Goal: Task Accomplishment & Management: Use online tool/utility

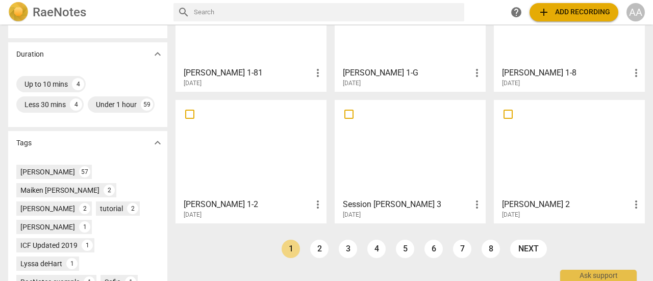
scroll to position [244, 0]
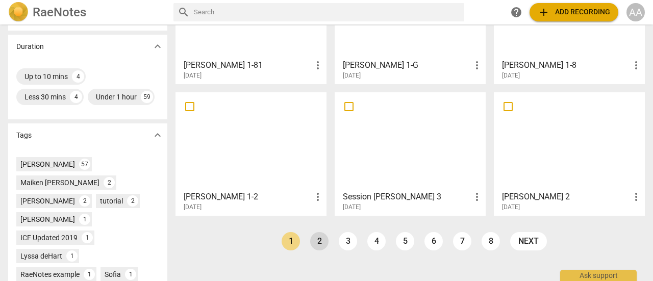
click at [316, 238] on link "2" at bounding box center [319, 241] width 18 height 18
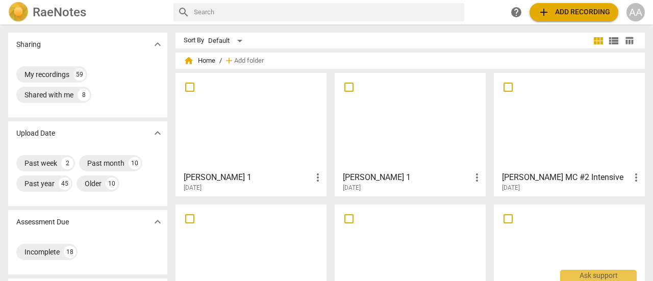
click at [410, 149] on div at bounding box center [410, 122] width 144 height 90
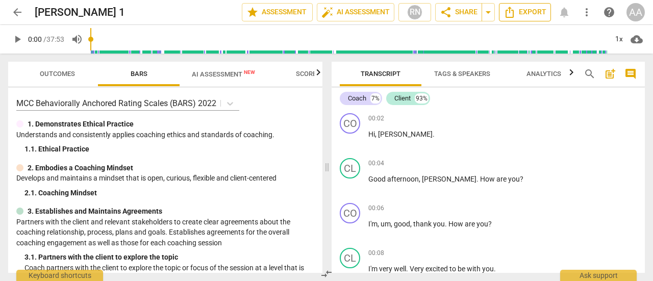
click at [532, 12] on span "Export" at bounding box center [525, 12] width 43 height 12
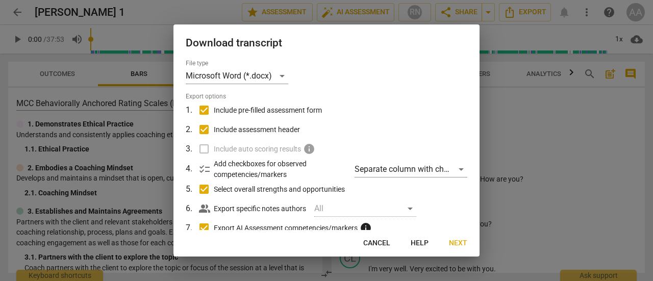
click at [203, 226] on input "Export AI Assessment competencies/markers info" at bounding box center [203, 227] width 19 height 19
checkbox input "false"
click at [206, 190] on input "Select overall strengths and opportunities" at bounding box center [203, 189] width 19 height 19
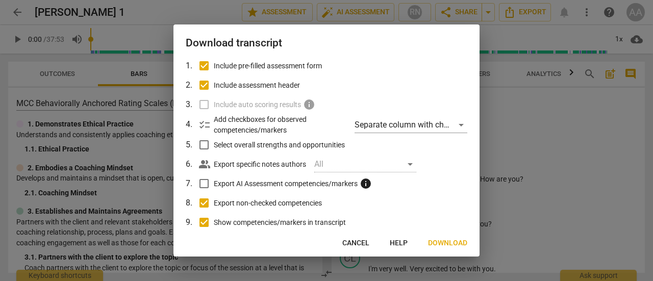
scroll to position [50, 0]
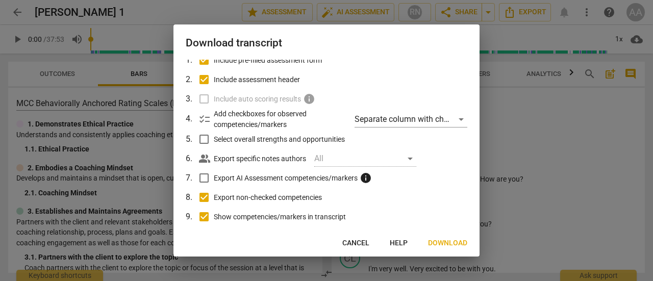
click at [481, 190] on div at bounding box center [326, 140] width 653 height 281
checkbox input "true"
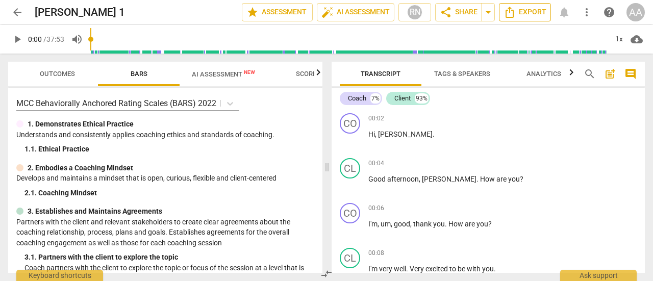
click at [532, 13] on span "Export" at bounding box center [525, 12] width 43 height 12
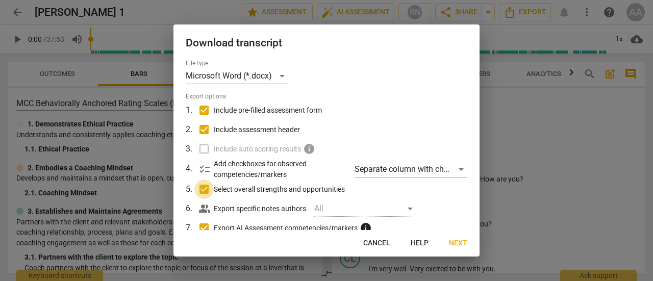
click at [203, 192] on input "Select overall strengths and opportunities" at bounding box center [203, 189] width 19 height 19
checkbox input "false"
click at [206, 227] on input "Export AI Assessment competencies/markers info" at bounding box center [203, 227] width 19 height 19
checkbox input "false"
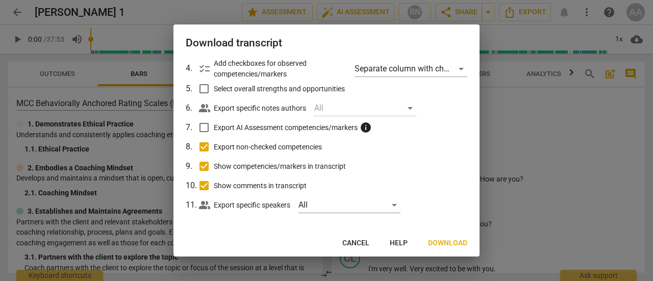
scroll to position [104, 0]
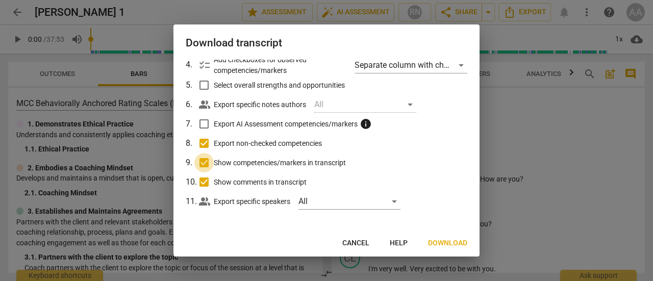
click at [204, 165] on input "Show competencies/markers in transcript" at bounding box center [203, 162] width 19 height 19
checkbox input "false"
click at [204, 180] on input "Show comments in transcript" at bounding box center [203, 181] width 19 height 19
checkbox input "false"
click at [204, 141] on input "Export non-checked competencies" at bounding box center [203, 143] width 19 height 19
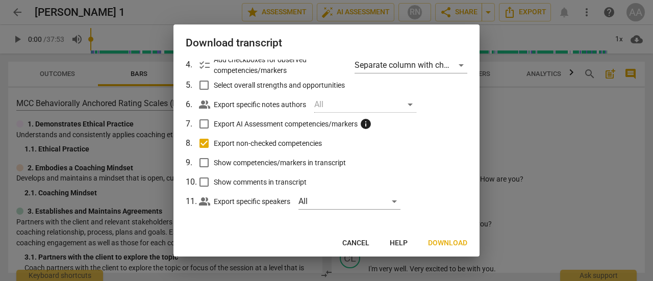
checkbox input "false"
click at [455, 243] on span "Download" at bounding box center [447, 243] width 39 height 10
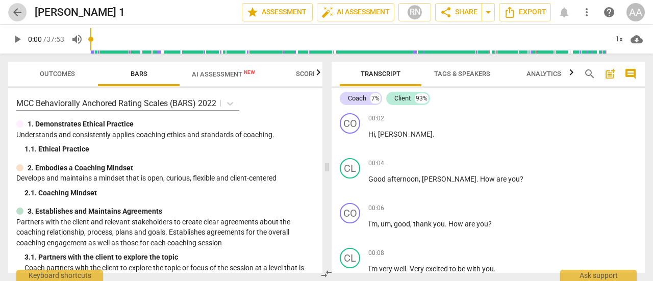
click at [18, 13] on span "arrow_back" at bounding box center [17, 12] width 12 height 12
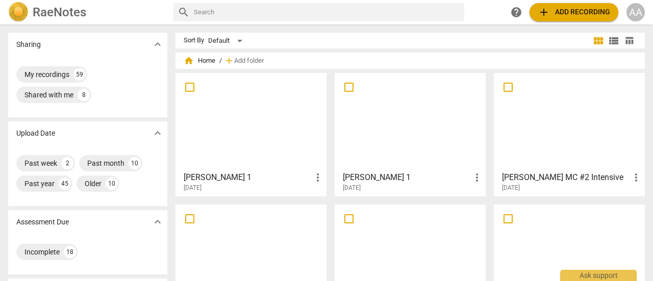
click at [575, 10] on span "add Add recording" at bounding box center [574, 12] width 72 height 12
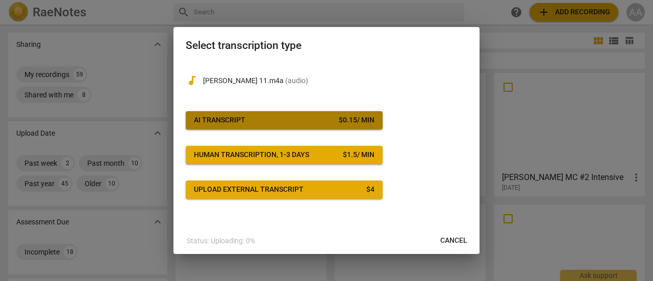
click at [287, 129] on button "AI Transcript $ 0.15 / min" at bounding box center [284, 120] width 197 height 18
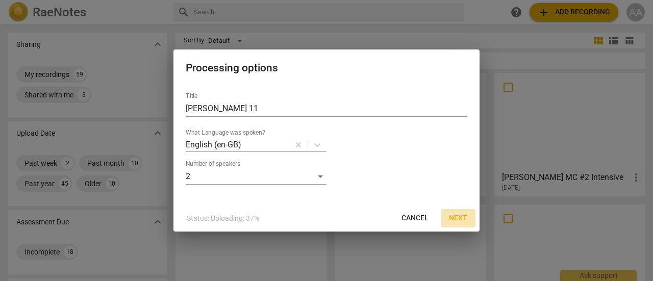
click at [461, 219] on span "Next" at bounding box center [458, 218] width 18 height 10
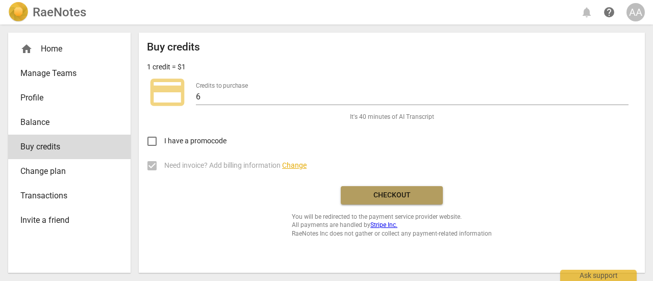
click at [399, 196] on span "Checkout" at bounding box center [392, 195] width 86 height 10
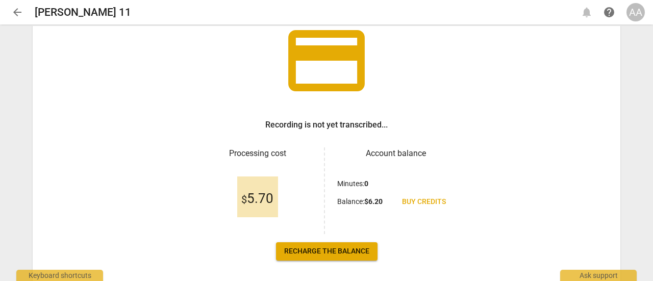
scroll to position [79, 0]
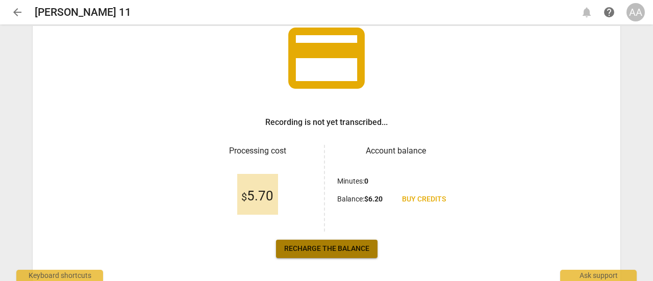
click at [334, 247] on span "Recharge the balance" at bounding box center [326, 249] width 85 height 10
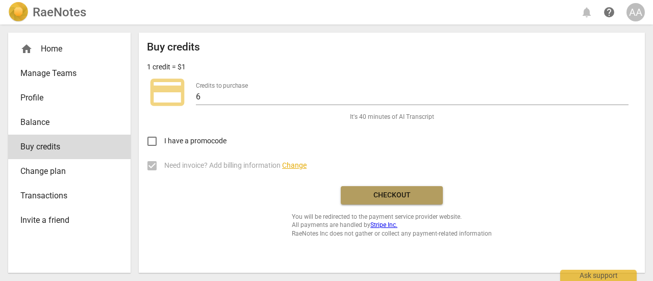
click at [385, 199] on span "Checkout" at bounding box center [392, 195] width 86 height 10
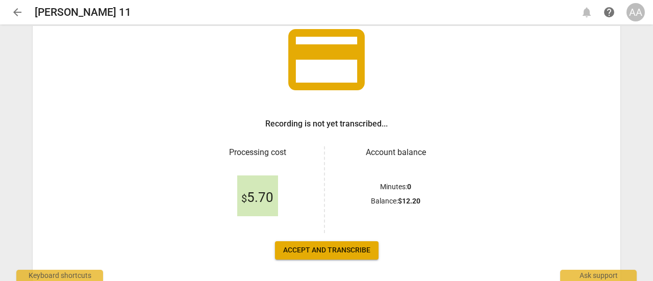
scroll to position [121, 0]
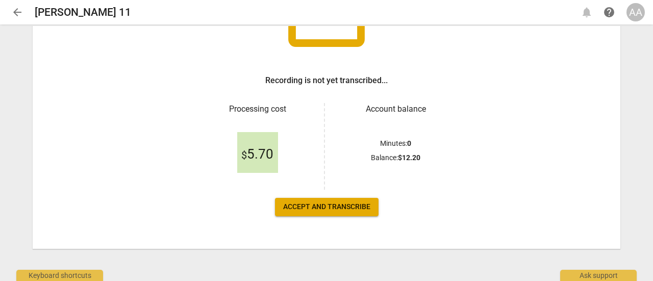
click at [333, 206] on span "Accept and transcribe" at bounding box center [326, 207] width 87 height 10
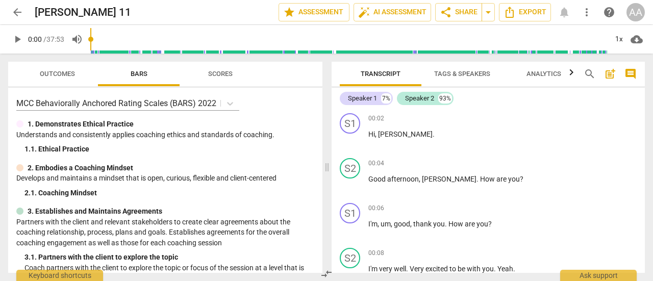
click at [474, 72] on span "Tags & Speakers" at bounding box center [462, 74] width 56 height 8
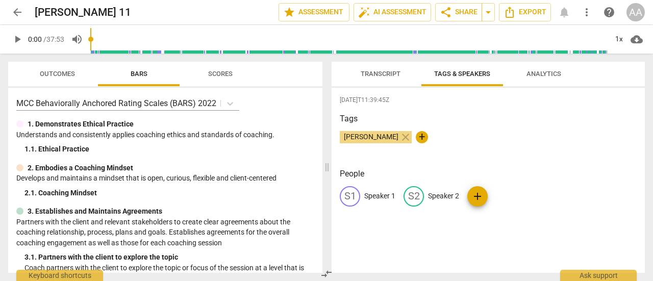
click at [383, 197] on p "Speaker 1" at bounding box center [379, 196] width 31 height 11
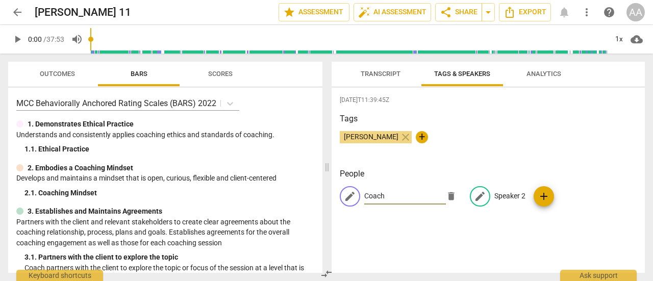
type input "Coach"
click at [504, 195] on p "Speaker 2" at bounding box center [509, 196] width 31 height 11
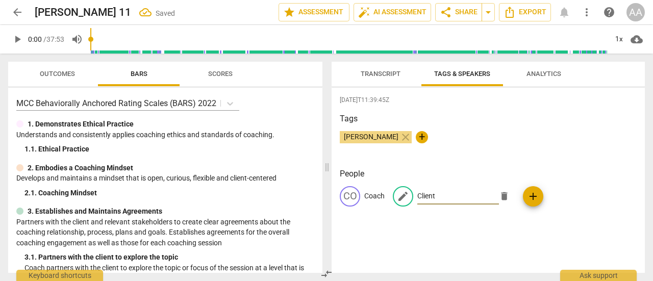
type input "Client"
click at [483, 221] on div "People CO Coach edit Client delete add" at bounding box center [488, 195] width 297 height 55
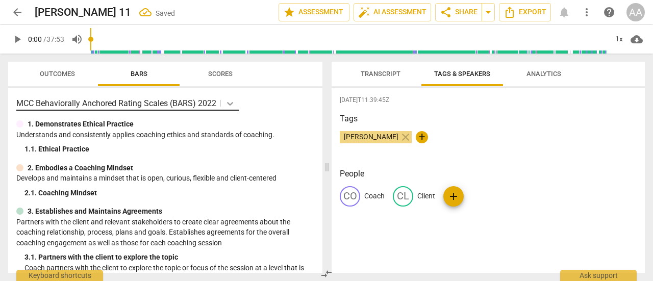
click at [232, 103] on icon at bounding box center [230, 104] width 6 height 4
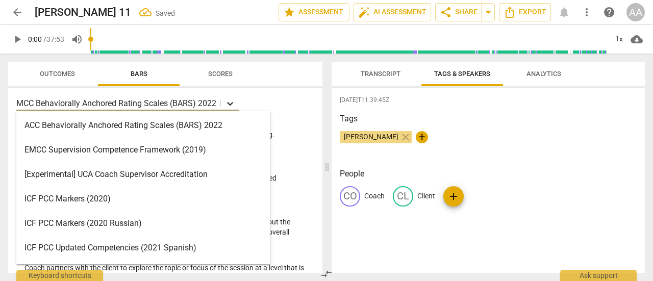
click at [232, 103] on icon at bounding box center [230, 104] width 6 height 4
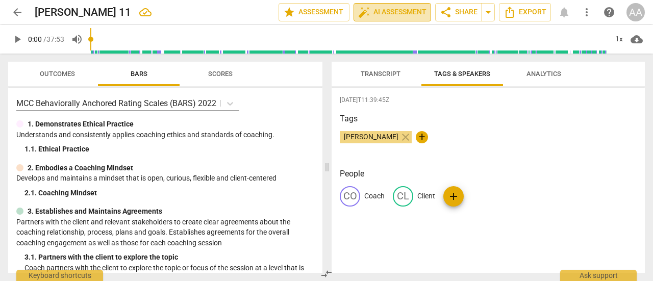
click at [388, 14] on span "auto_fix_high AI Assessment" at bounding box center [392, 12] width 68 height 12
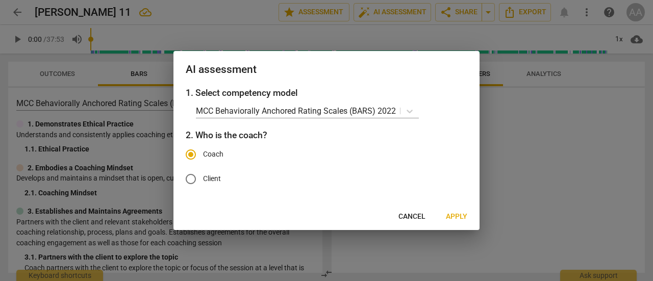
click at [460, 217] on span "Apply" at bounding box center [456, 217] width 21 height 10
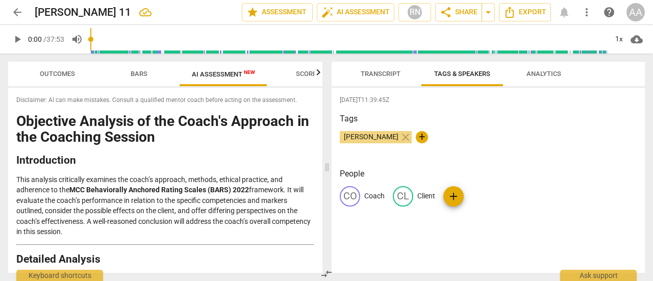
drag, startPoint x: 346, startPoint y: 235, endPoint x: 256, endPoint y: 153, distance: 121.7
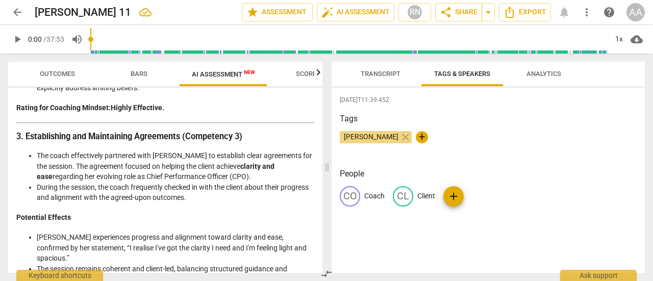
scroll to position [654, 0]
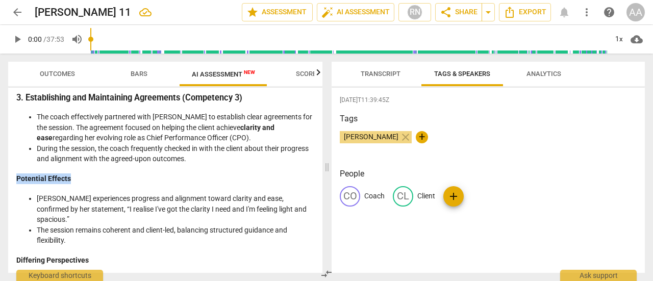
drag, startPoint x: 302, startPoint y: 147, endPoint x: 297, endPoint y: 157, distance: 11.2
click at [288, 225] on li "The session remains coherent and client-led, balancing structured guidance and …" at bounding box center [176, 235] width 278 height 21
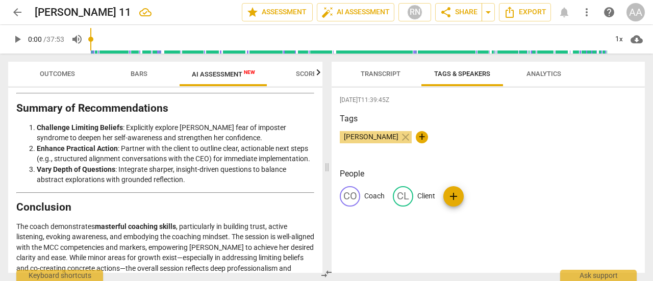
scroll to position [2175, 0]
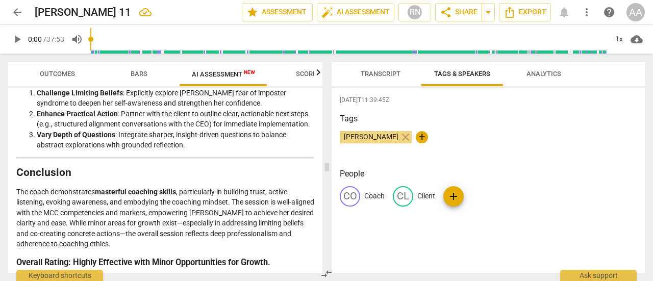
click at [16, 17] on span "arrow_back" at bounding box center [17, 12] width 12 height 12
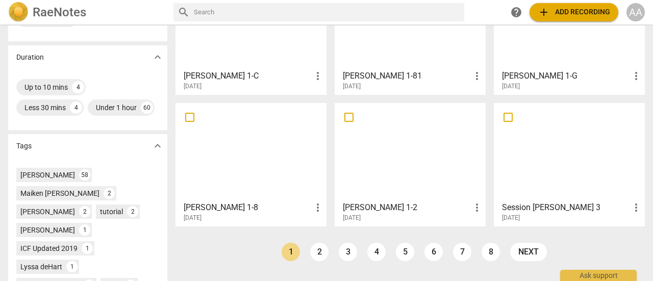
scroll to position [254, 0]
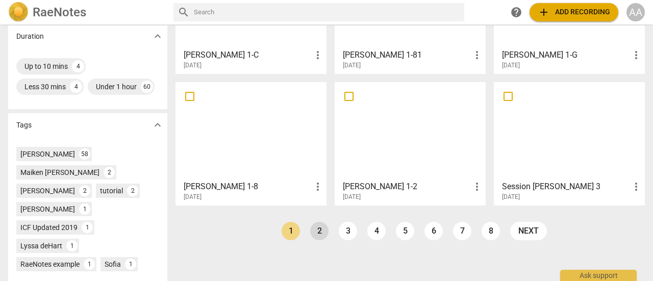
click at [317, 231] on link "2" at bounding box center [319, 231] width 18 height 18
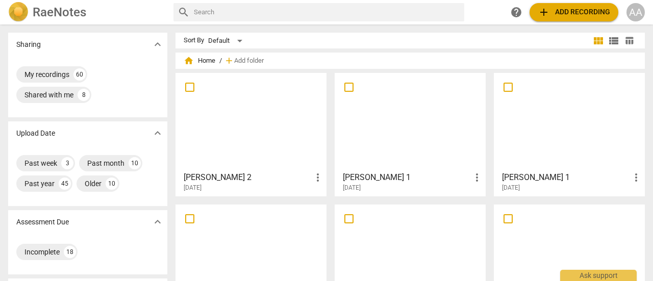
click at [539, 152] on div at bounding box center [569, 122] width 144 height 90
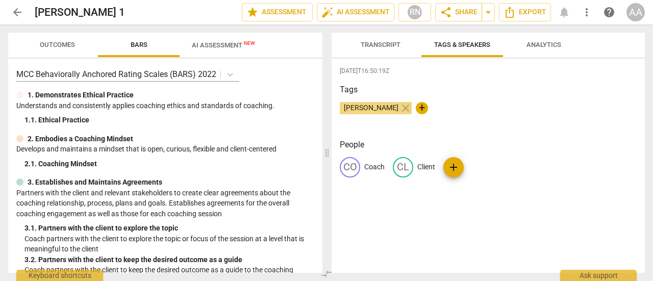
click at [228, 47] on span "AI Assessment New" at bounding box center [223, 45] width 63 height 8
click at [222, 45] on span "AI Assessment New" at bounding box center [223, 45] width 63 height 8
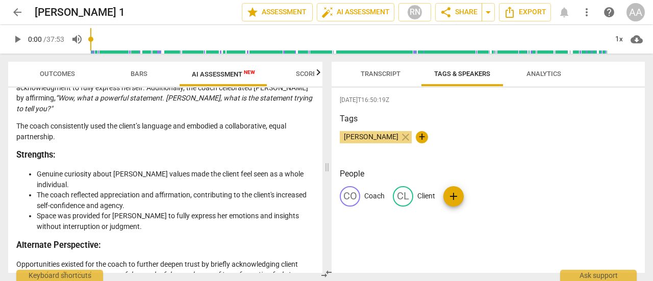
scroll to position [1072, 0]
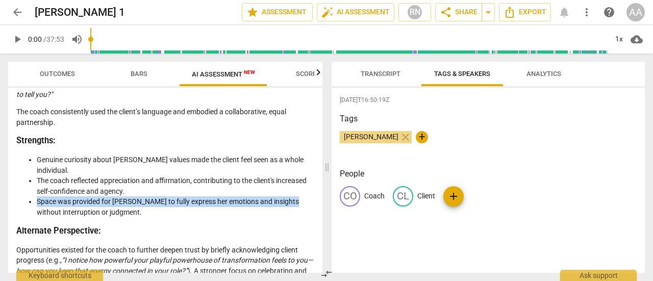
drag, startPoint x: 312, startPoint y: 169, endPoint x: 311, endPoint y: 177, distance: 8.2
click at [311, 177] on div "Disclaimer: AI can make mistakes. Consult a qualified mentor coach before actin…" at bounding box center [165, 180] width 314 height 185
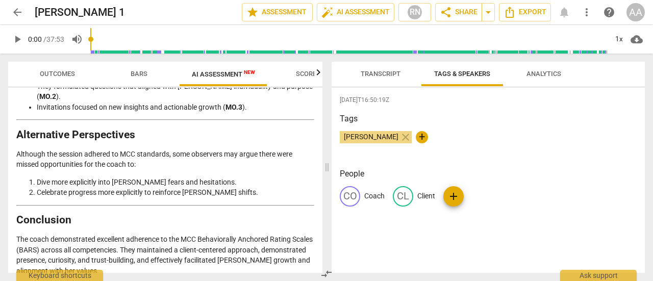
scroll to position [2433, 0]
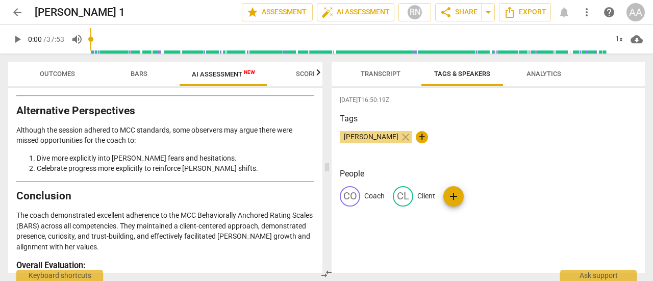
click at [20, 10] on span "arrow_back" at bounding box center [17, 12] width 12 height 12
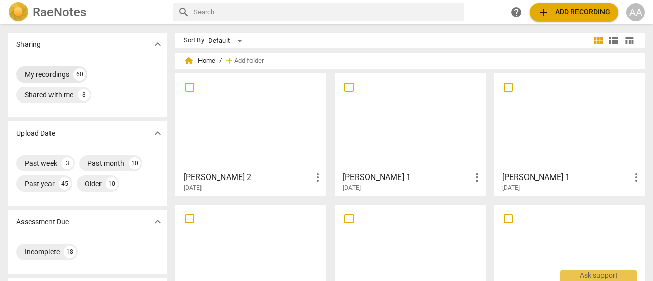
click at [53, 73] on div "My recordings" at bounding box center [46, 74] width 45 height 10
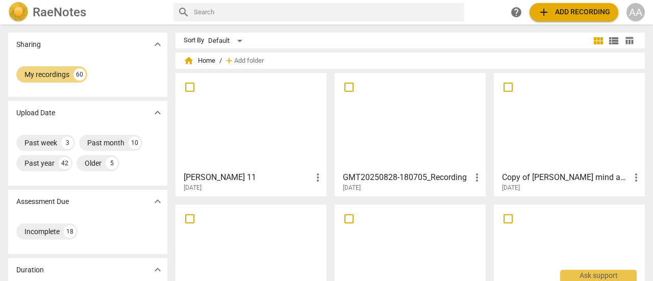
click at [241, 129] on div at bounding box center [251, 122] width 144 height 90
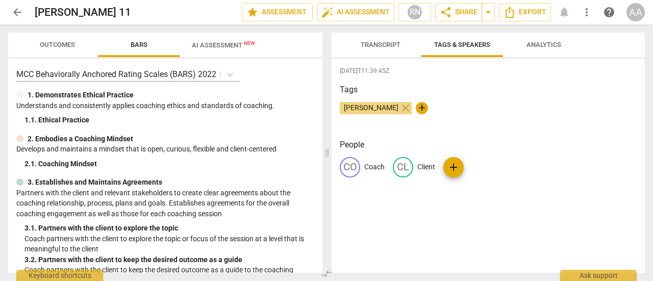
click at [216, 49] on span "AI Assessment New" at bounding box center [224, 44] width 88 height 15
click at [216, 45] on span "AI Assessment New" at bounding box center [223, 45] width 63 height 8
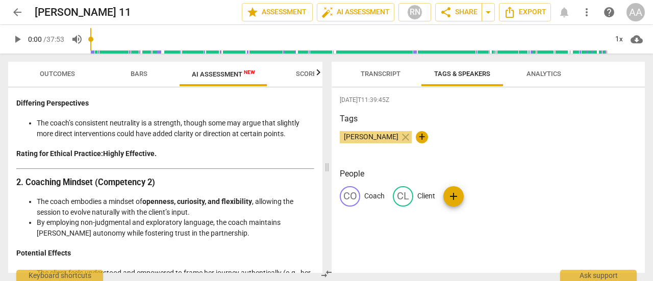
scroll to position [364, 0]
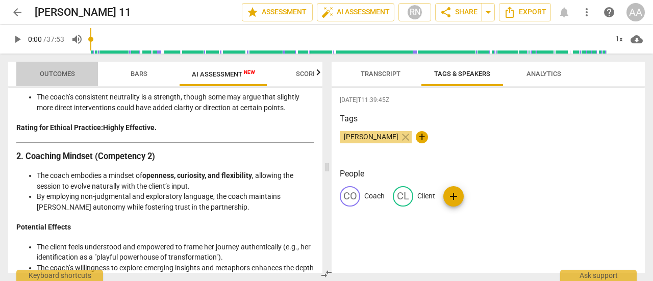
click at [57, 76] on span "Outcomes" at bounding box center [57, 74] width 35 height 8
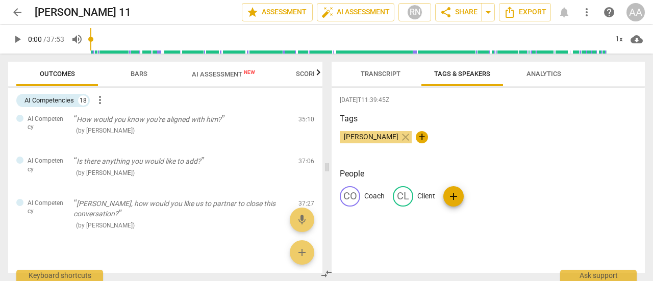
scroll to position [686, 0]
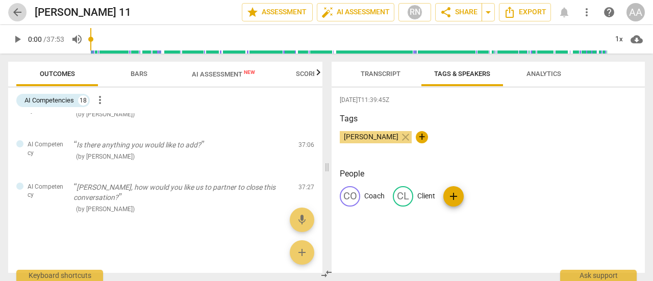
click at [18, 12] on span "arrow_back" at bounding box center [17, 12] width 12 height 12
